Goal: Transaction & Acquisition: Download file/media

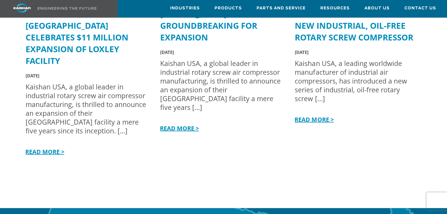
scroll to position [1644, 0]
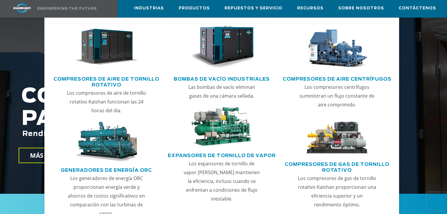
scroll to position [59, 0]
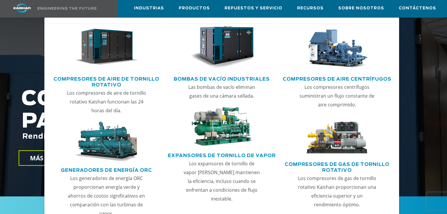
click at [226, 78] on font "Bombas de vacío industriales" at bounding box center [222, 79] width 96 height 5
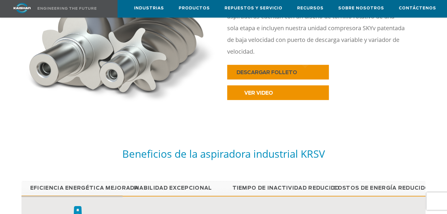
scroll to position [352, 0]
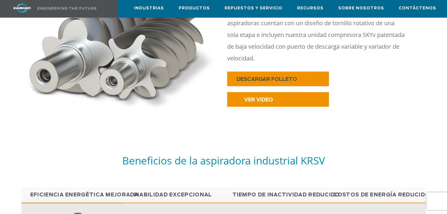
click at [275, 77] on font "DESCARGAR FOLLETO" at bounding box center [266, 79] width 60 height 5
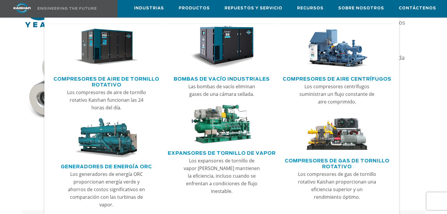
scroll to position [323, 0]
click at [232, 78] on font "Bombas de vacío industriales" at bounding box center [222, 79] width 96 height 5
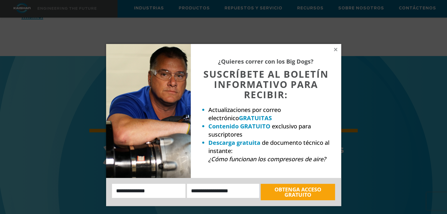
scroll to position [769, 0]
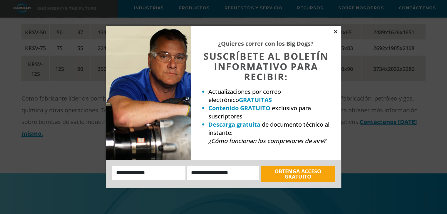
click at [334, 30] on icon at bounding box center [335, 31] width 5 height 5
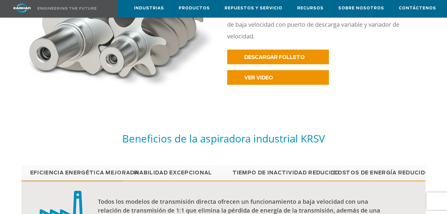
scroll to position [299, 0]
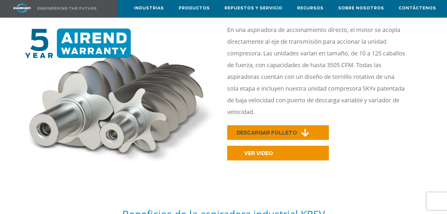
click at [266, 131] on font "DESCARGAR FOLLETO" at bounding box center [266, 133] width 60 height 5
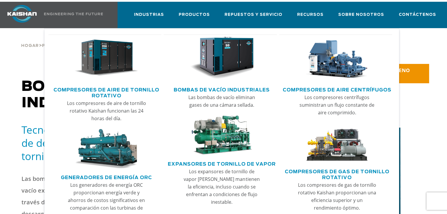
scroll to position [0, 0]
